Goal: Transaction & Acquisition: Purchase product/service

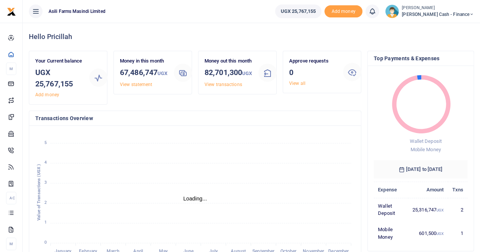
scroll to position [6, 6]
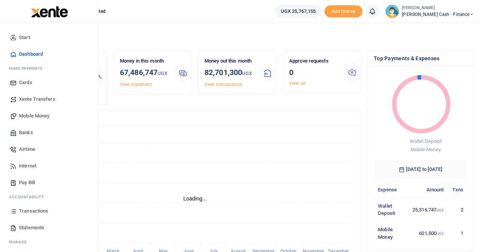
click at [31, 99] on span "Xente Transfers" at bounding box center [37, 100] width 36 height 8
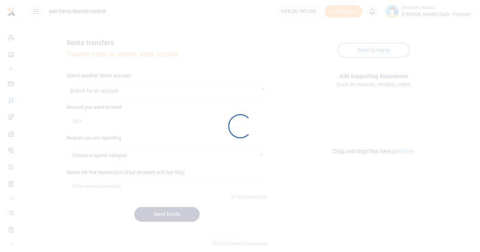
select select
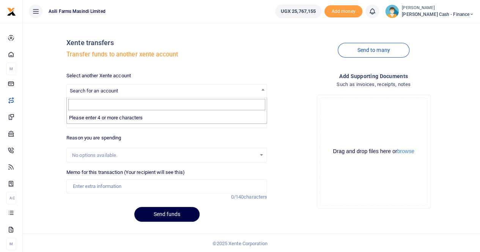
click at [127, 86] on span "Search for an account" at bounding box center [167, 91] width 200 height 12
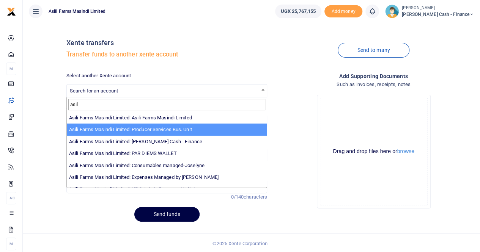
type input "asil"
select select "3365"
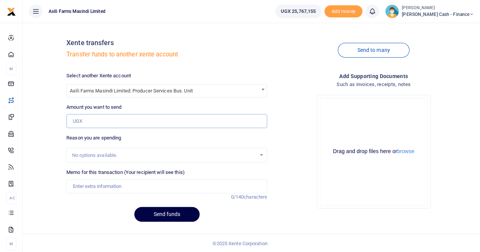
click at [72, 122] on input "Amount you want to send" at bounding box center [166, 121] width 201 height 14
click at [105, 122] on input "10,000" at bounding box center [166, 121] width 201 height 14
type input "1"
paste input "10103000"
type input "10,103,000"
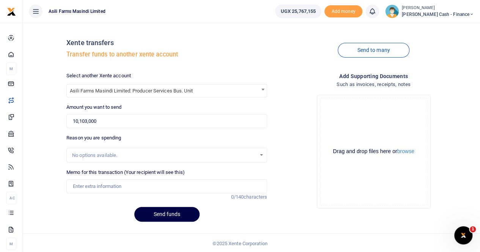
drag, startPoint x: 105, startPoint y: 122, endPoint x: 301, endPoint y: 169, distance: 202.4
click at [301, 169] on div "Drop your files here Drag and drop files here or browse Powered by Uppy" at bounding box center [373, 152] width 201 height 126
click at [88, 187] on input "Memo for this transaction (Your recipient will see this)" at bounding box center [166, 186] width 201 height 14
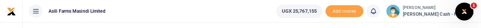
type input "Transfer to PSBU"
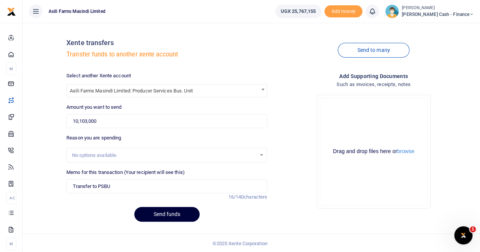
click at [156, 210] on button "Send funds" at bounding box center [166, 214] width 65 height 15
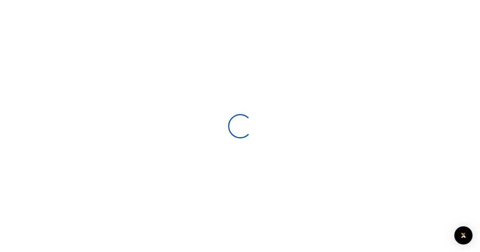
select select
